Goal: Task Accomplishment & Management: Manage account settings

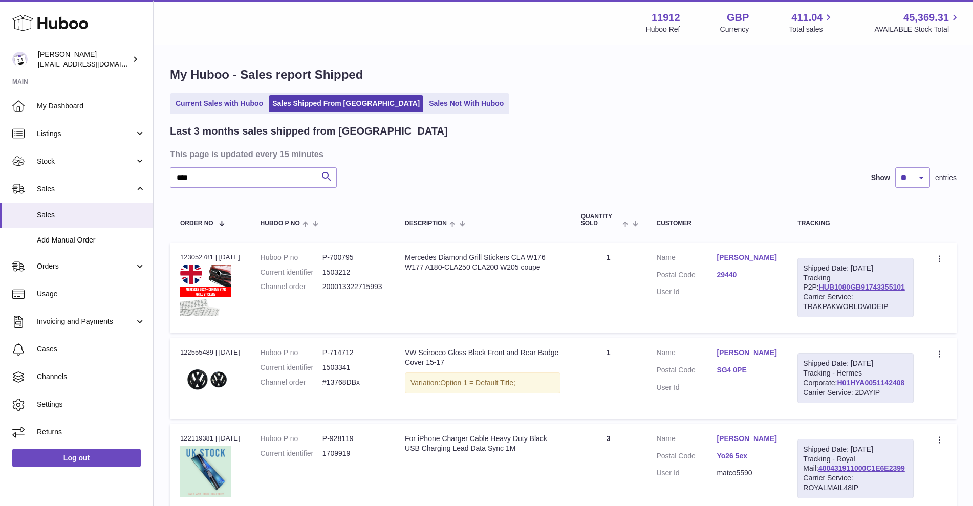
click at [231, 102] on link "Current Sales with Huboo" at bounding box center [219, 103] width 95 height 17
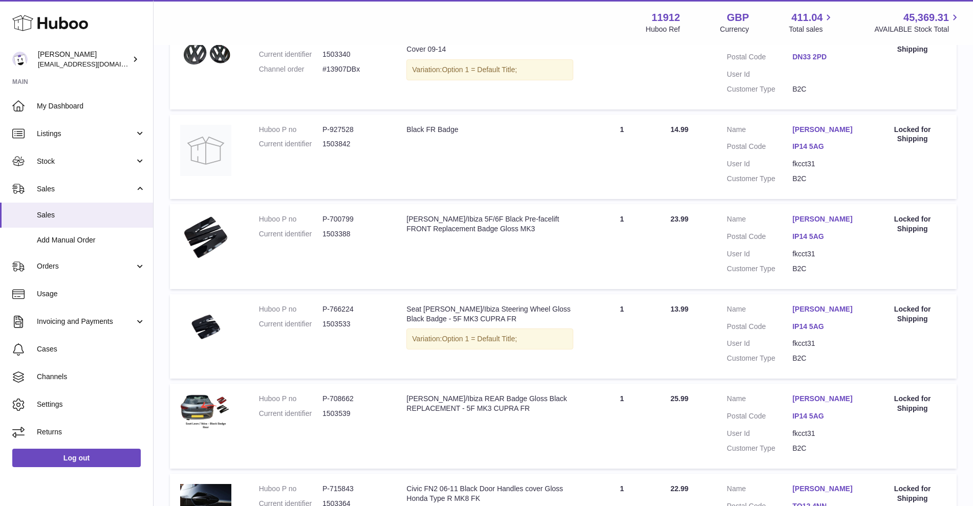
scroll to position [756, 0]
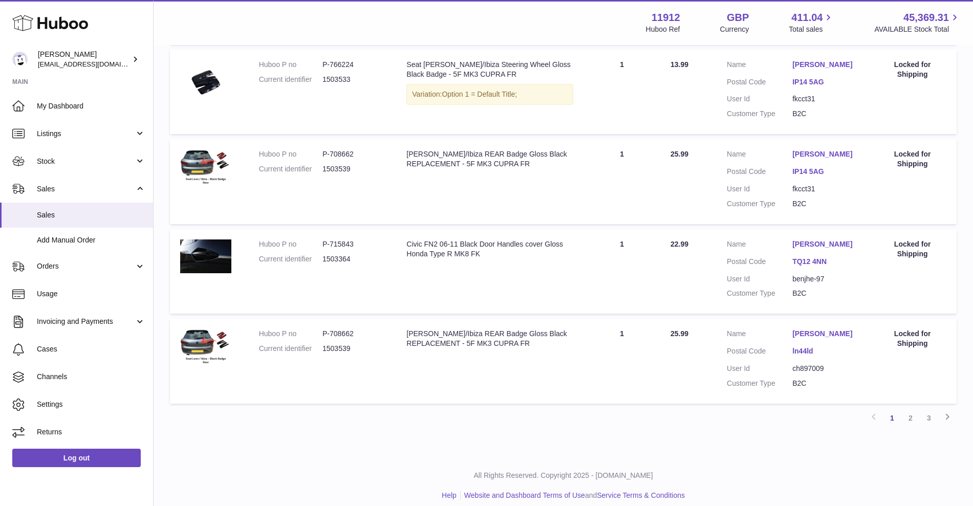
drag, startPoint x: 844, startPoint y: 39, endPoint x: 849, endPoint y: 50, distance: 11.7
click at [847, 40] on div "Menu Huboo 11912 Huboo Ref GBP Currency 411.04 Total sales 45,369.31 AVAILABLE …" at bounding box center [563, 22] width 819 height 45
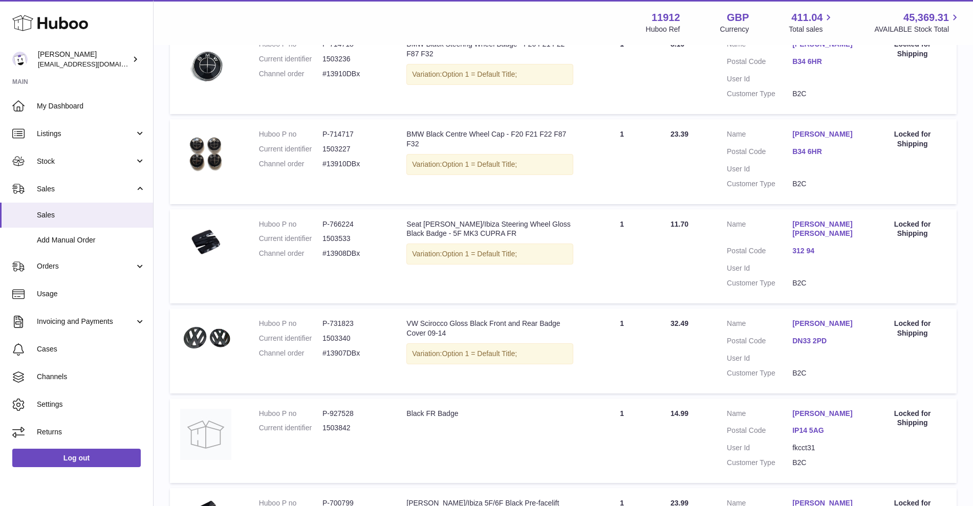
scroll to position [181, 0]
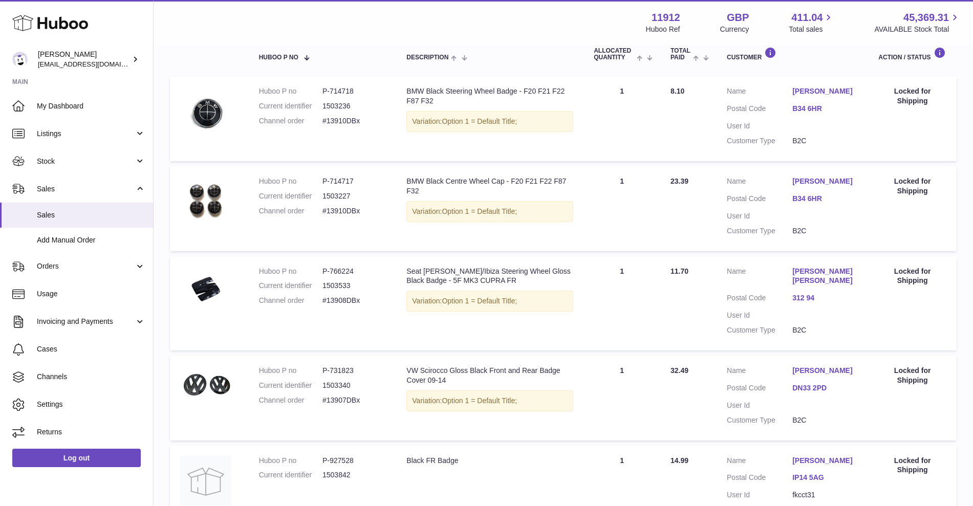
drag, startPoint x: 970, startPoint y: 280, endPoint x: 724, endPoint y: 311, distance: 248.6
click at [970, 280] on div "My Huboo - Sales report Sales currently with Huboo Current Sales with Huboo Sal…" at bounding box center [563, 448] width 819 height 1166
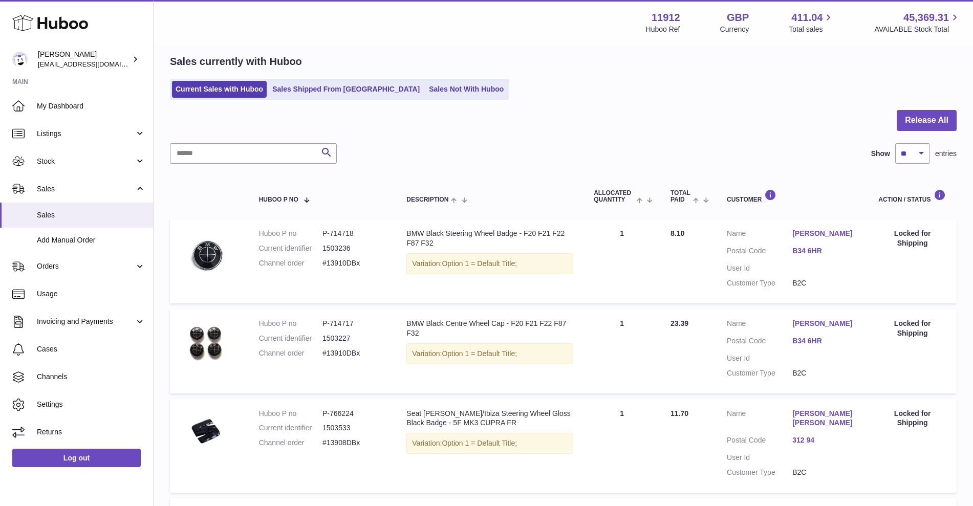
scroll to position [0, 0]
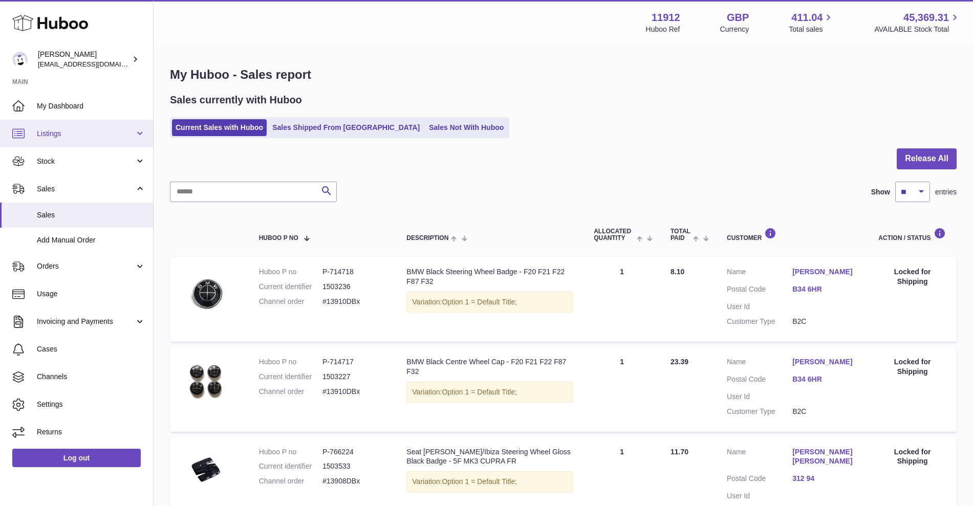
click at [87, 143] on link "Listings" at bounding box center [76, 134] width 153 height 28
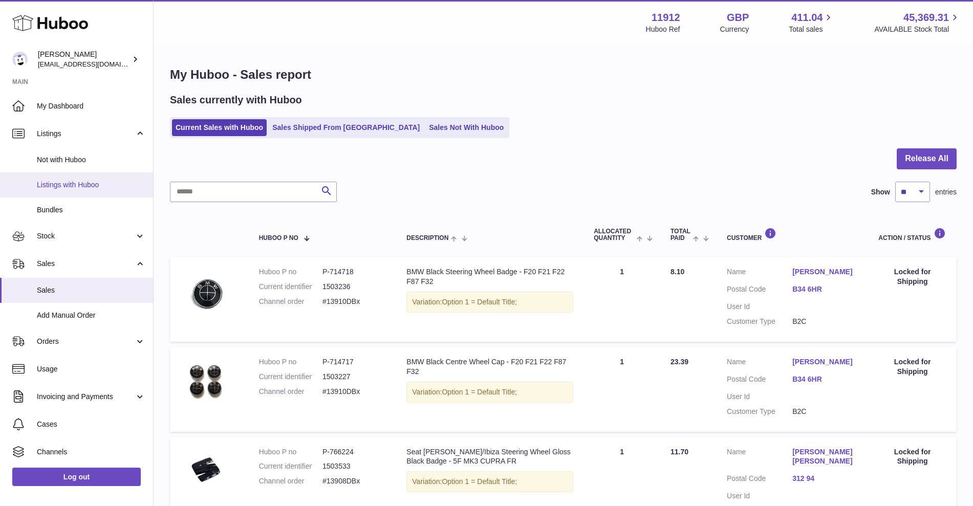
click at [78, 182] on span "Listings with Huboo" at bounding box center [91, 185] width 108 height 10
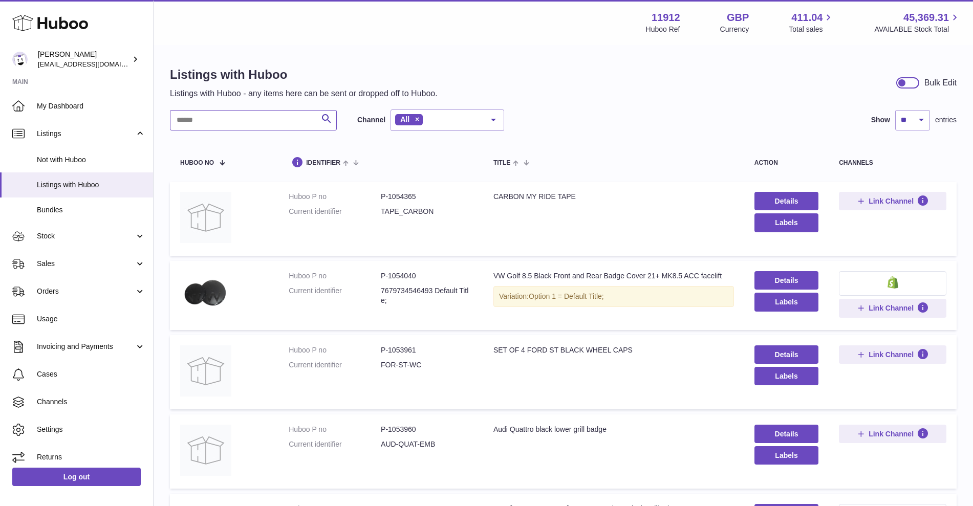
click at [250, 118] on input "text" at bounding box center [253, 120] width 167 height 20
type input "****"
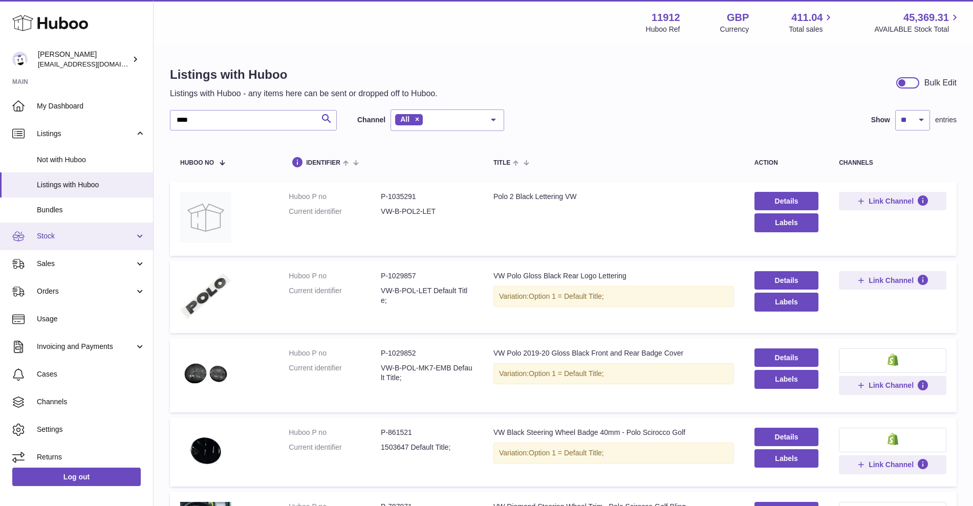
click at [63, 232] on span "Stock" at bounding box center [86, 236] width 98 height 10
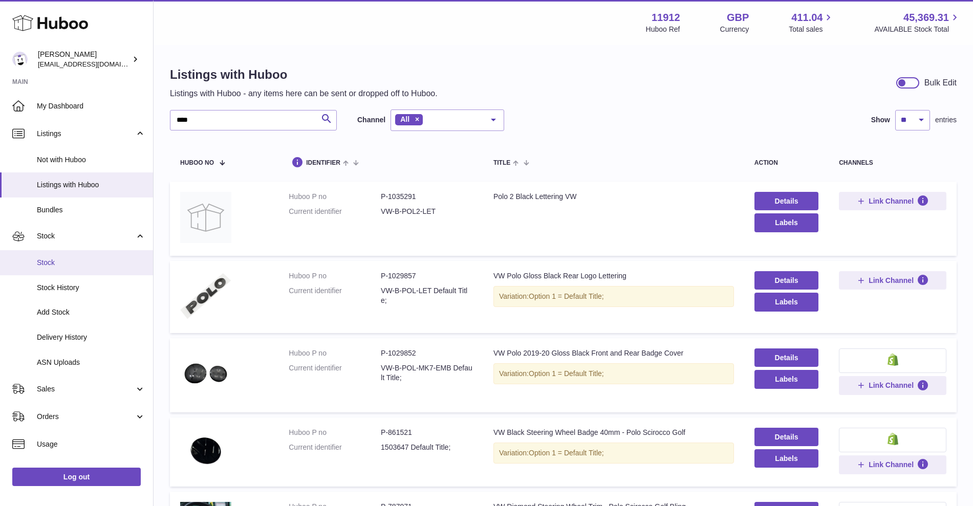
click at [64, 257] on link "Stock" at bounding box center [76, 262] width 153 height 25
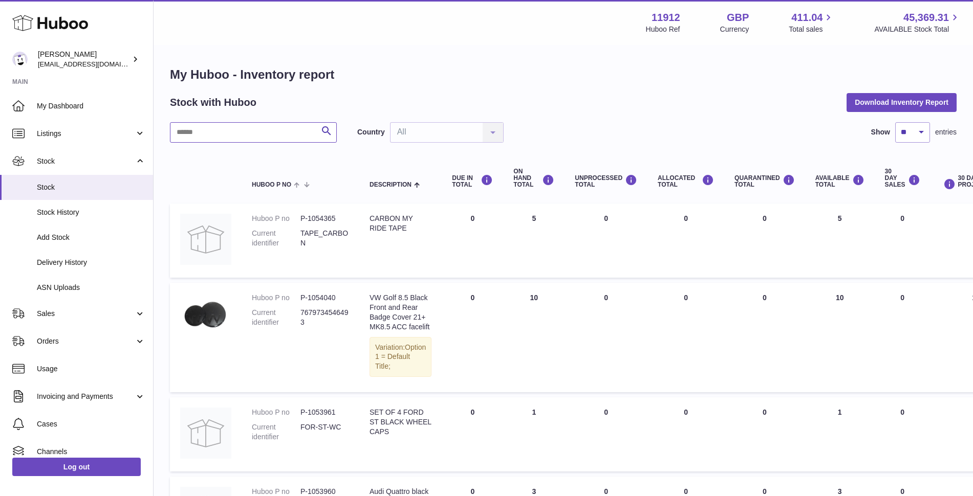
click at [225, 142] on input "text" at bounding box center [253, 132] width 167 height 20
click at [229, 133] on input "text" at bounding box center [253, 132] width 167 height 20
type input "****"
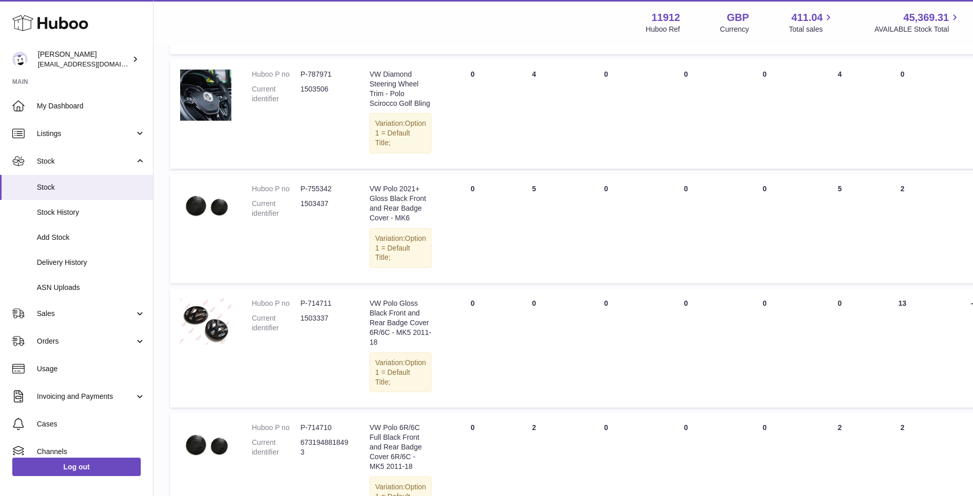
scroll to position [576, 0]
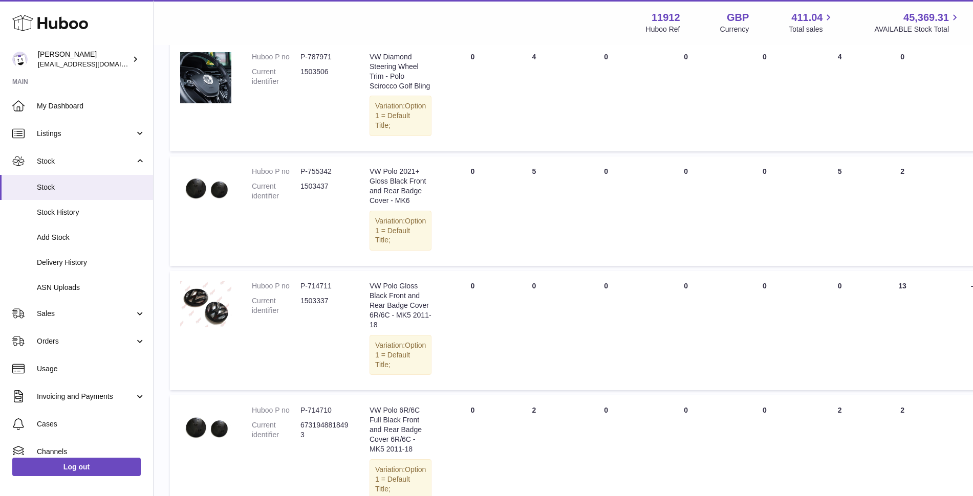
drag, startPoint x: 830, startPoint y: 401, endPoint x: 684, endPoint y: 335, distance: 159.9
click at [831, 390] on td "AVAILABLE Total 0" at bounding box center [840, 330] width 70 height 119
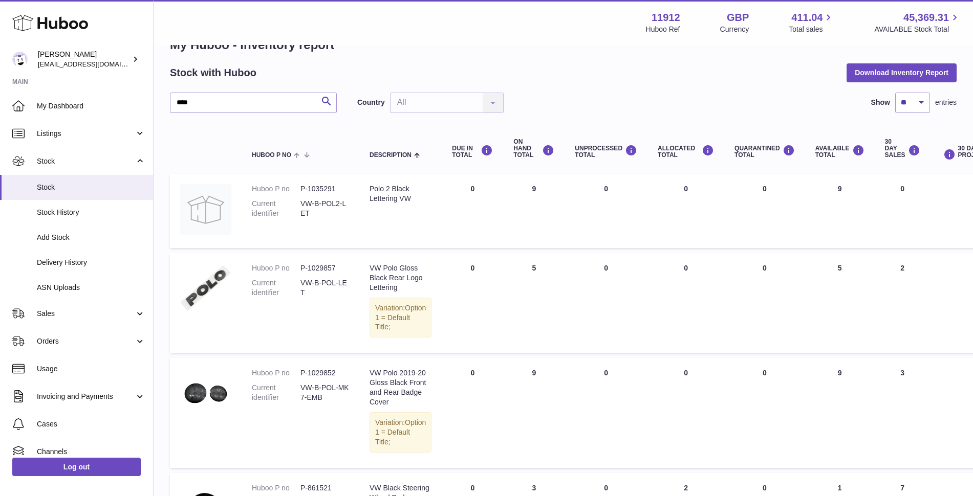
scroll to position [0, 0]
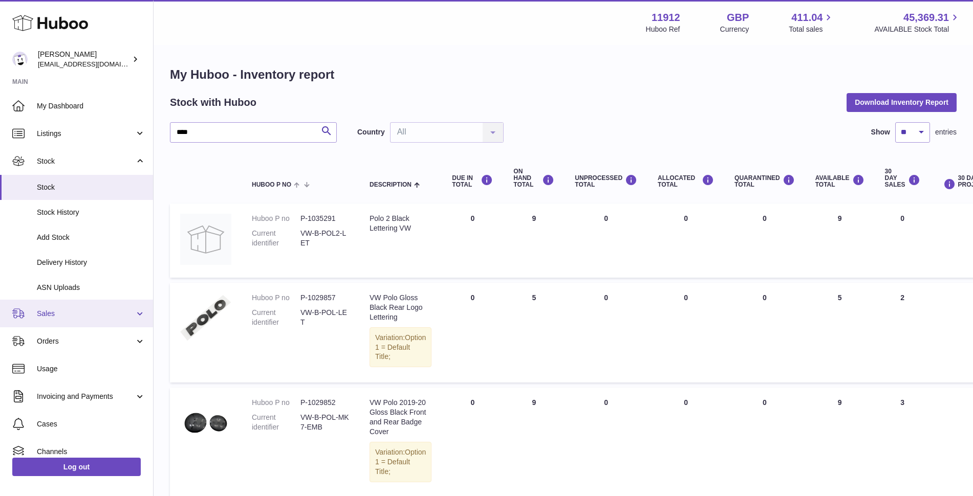
click at [59, 318] on span "Sales" at bounding box center [86, 314] width 98 height 10
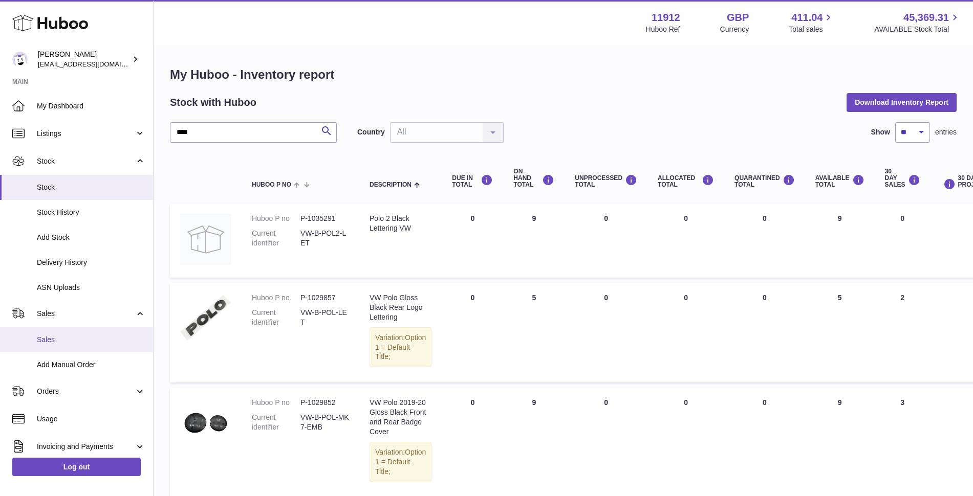
click at [55, 332] on link "Sales" at bounding box center [76, 340] width 153 height 25
